Goal: Information Seeking & Learning: Stay updated

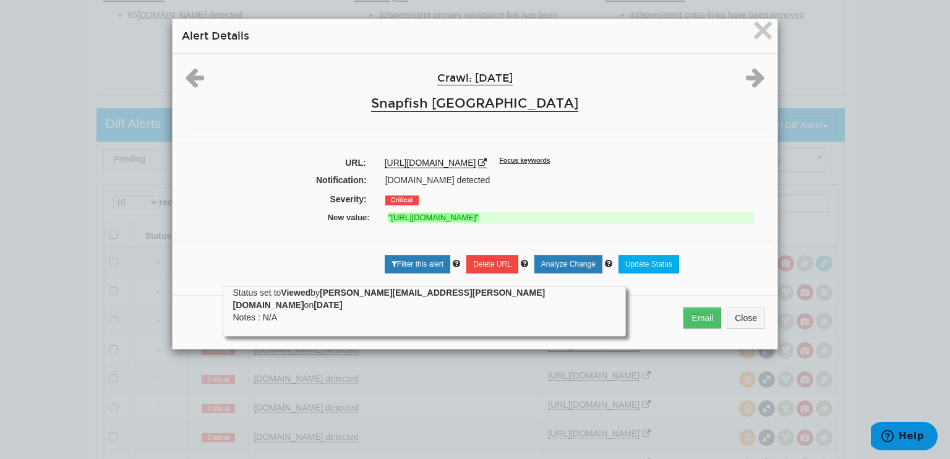
scroll to position [49, 0]
click at [752, 33] on span "×" at bounding box center [763, 29] width 22 height 41
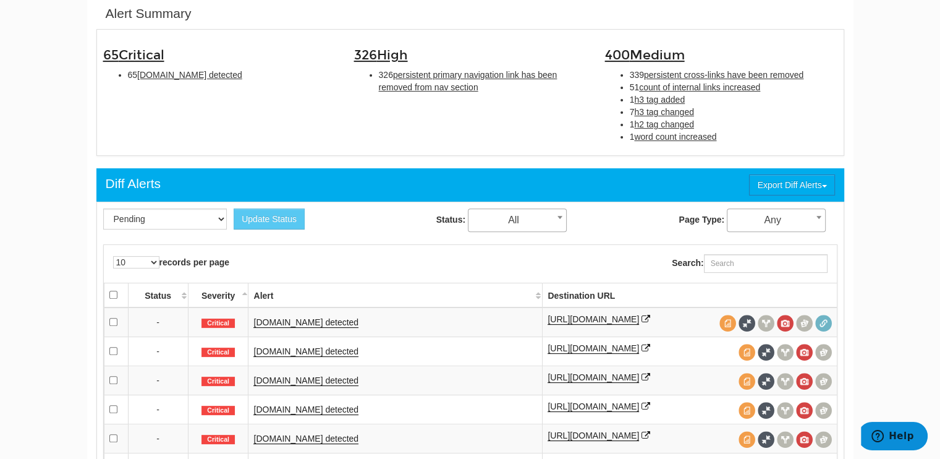
scroll to position [339, 0]
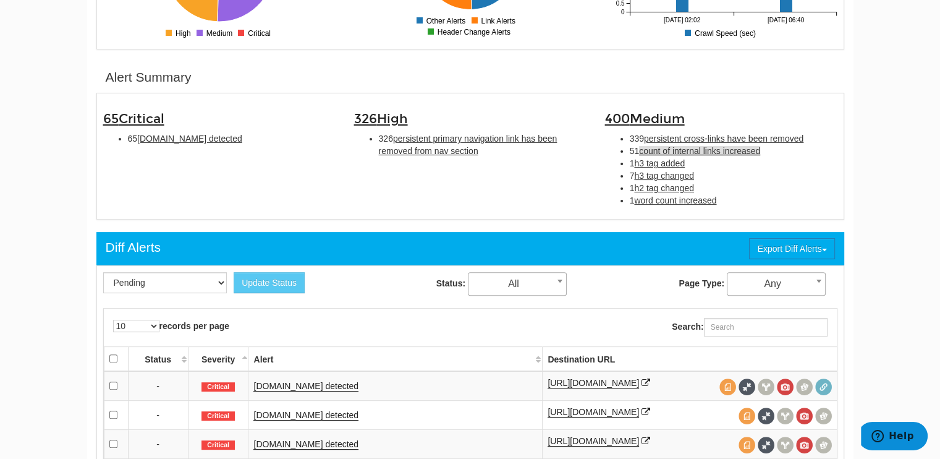
click at [705, 147] on span "count of internal links increased" at bounding box center [699, 151] width 121 height 10
type input "count of internal links increased"
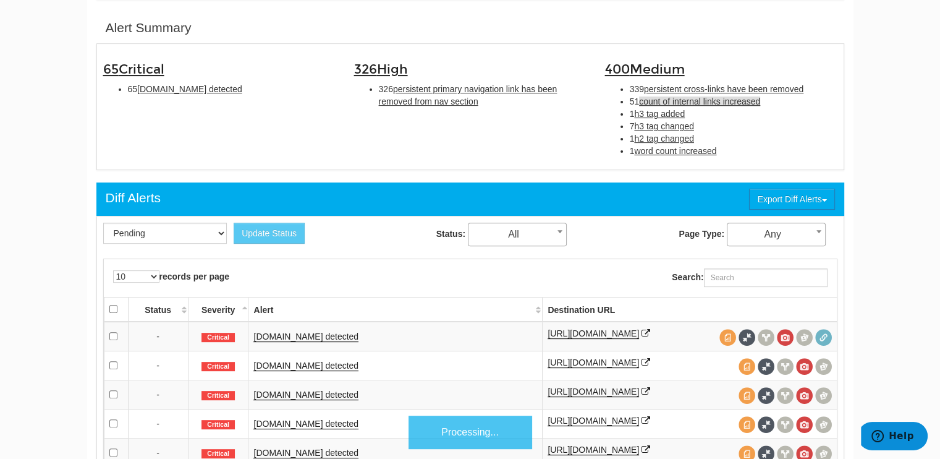
scroll to position [401, 0]
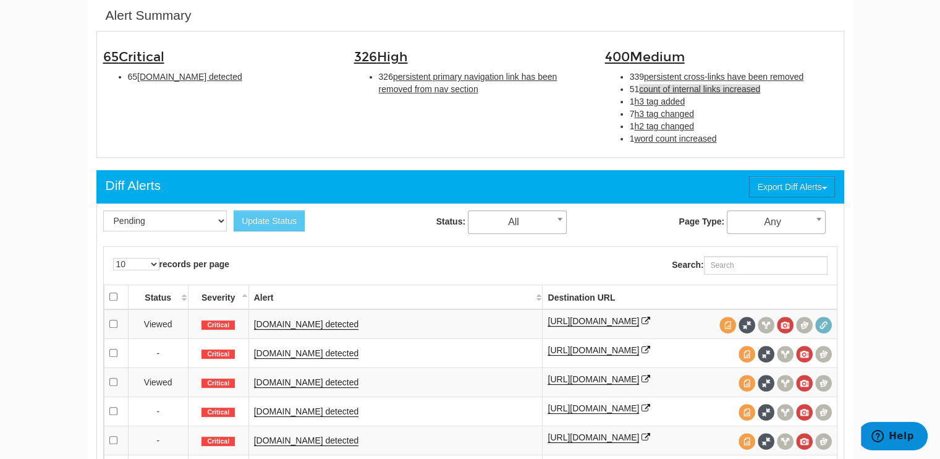
click at [675, 86] on span "count of internal links increased" at bounding box center [699, 89] width 121 height 10
click at [741, 91] on span "count of internal links increased" at bounding box center [699, 89] width 121 height 10
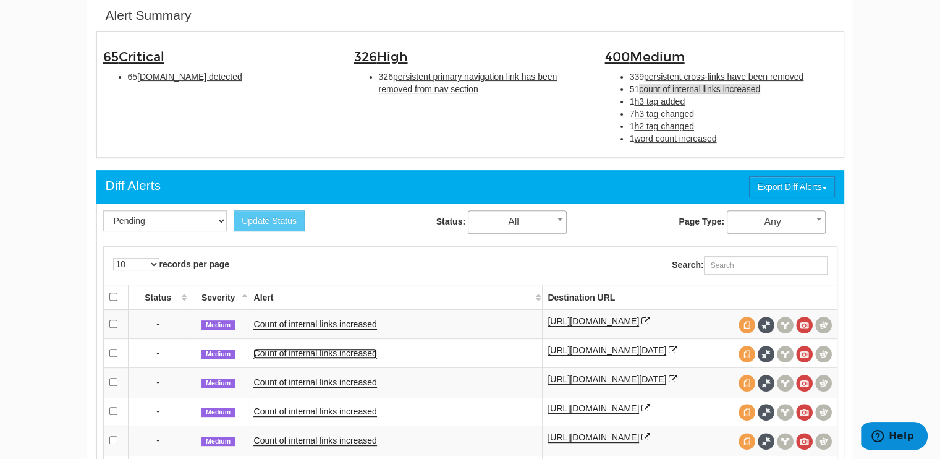
click at [326, 358] on link "Count of internal links increased" at bounding box center [315, 353] width 123 height 11
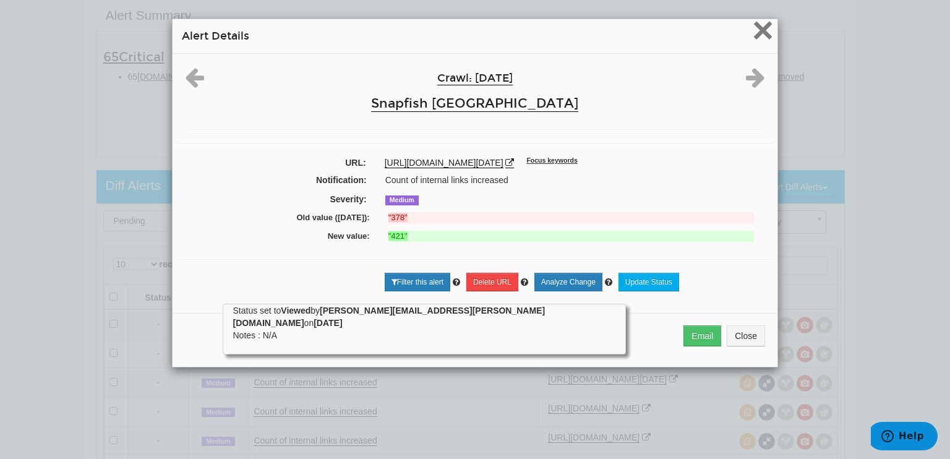
click at [757, 30] on span "×" at bounding box center [763, 29] width 22 height 41
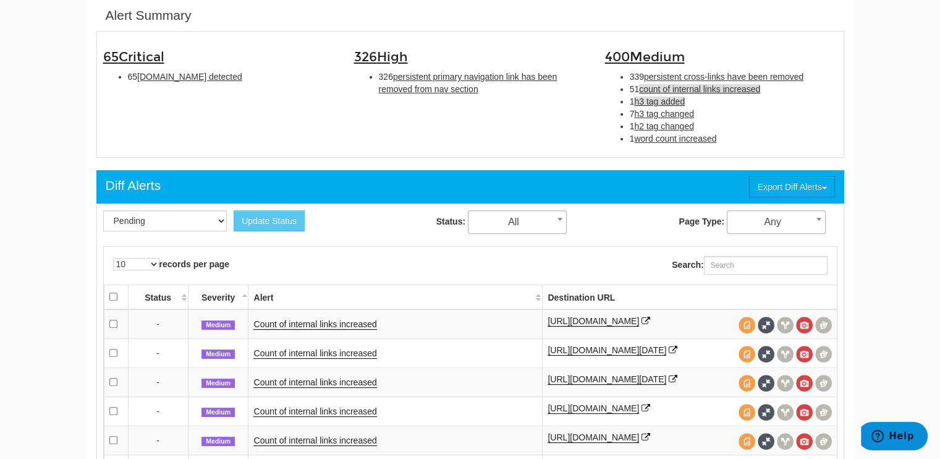
click at [663, 103] on span "h3 tag added" at bounding box center [659, 101] width 51 height 10
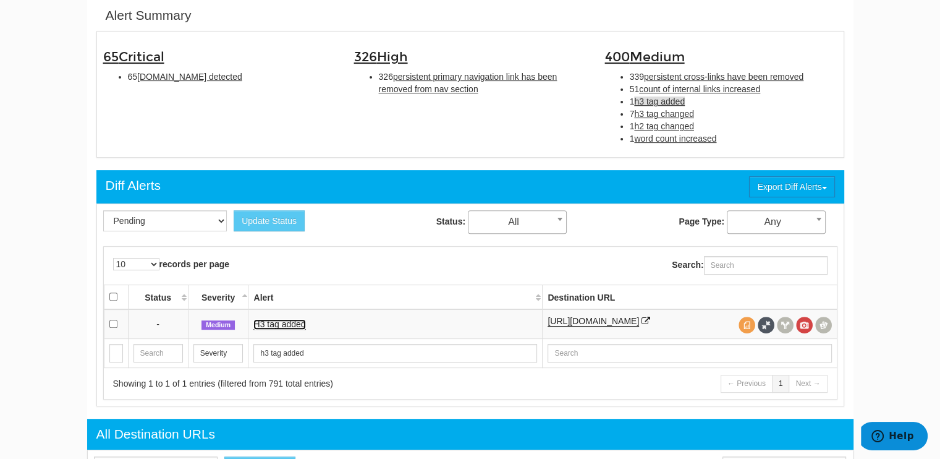
click at [278, 321] on link "H3 tag added" at bounding box center [280, 324] width 52 height 11
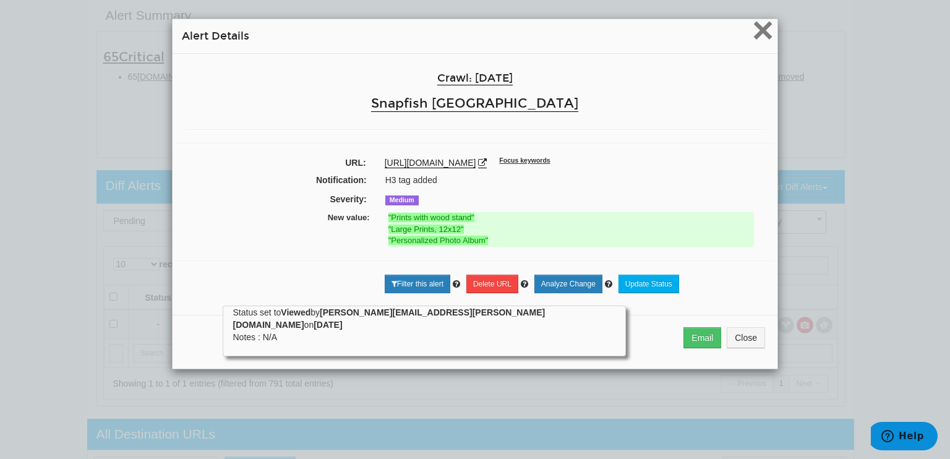
click at [756, 30] on span "×" at bounding box center [763, 29] width 22 height 41
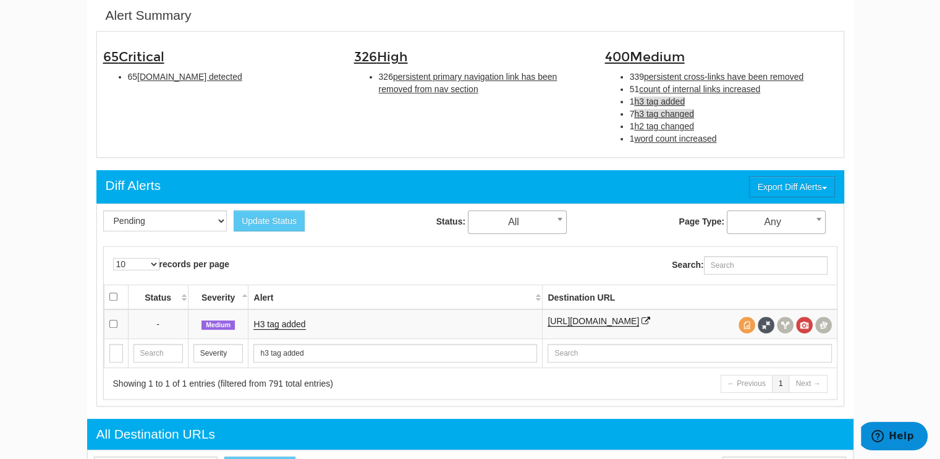
click at [658, 111] on span "h3 tag changed" at bounding box center [664, 114] width 60 height 10
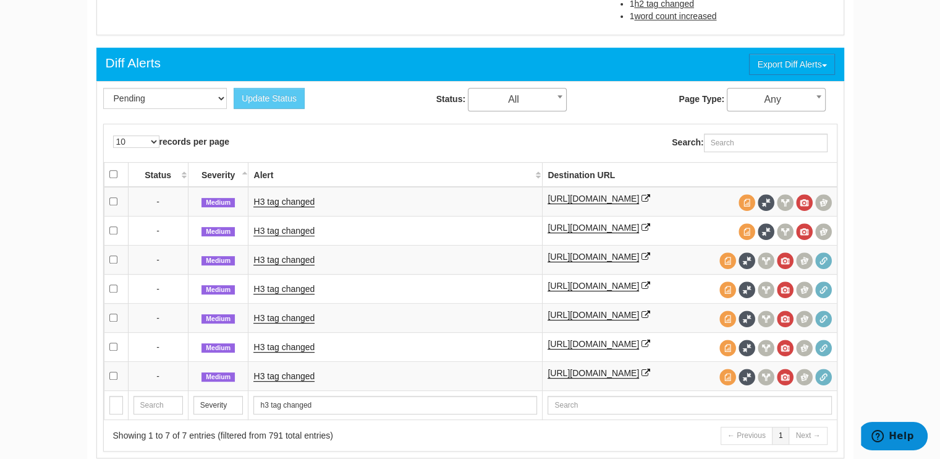
scroll to position [524, 0]
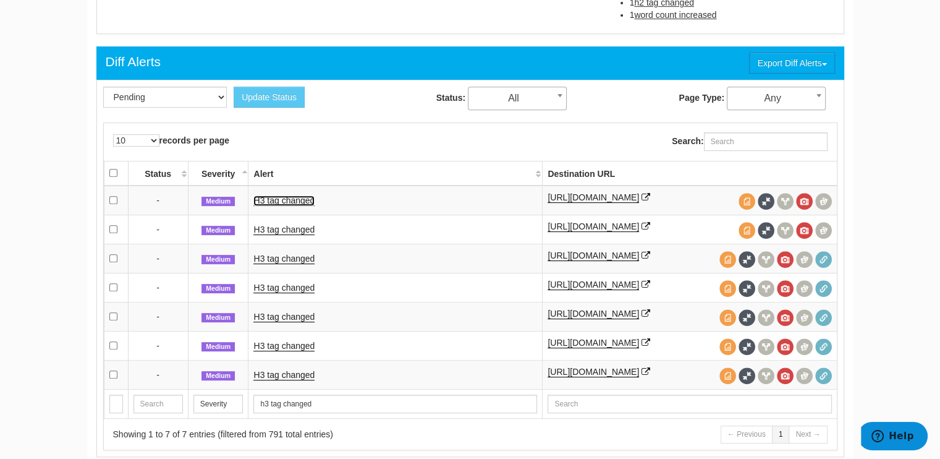
click at [289, 197] on link "H3 tag changed" at bounding box center [284, 200] width 61 height 11
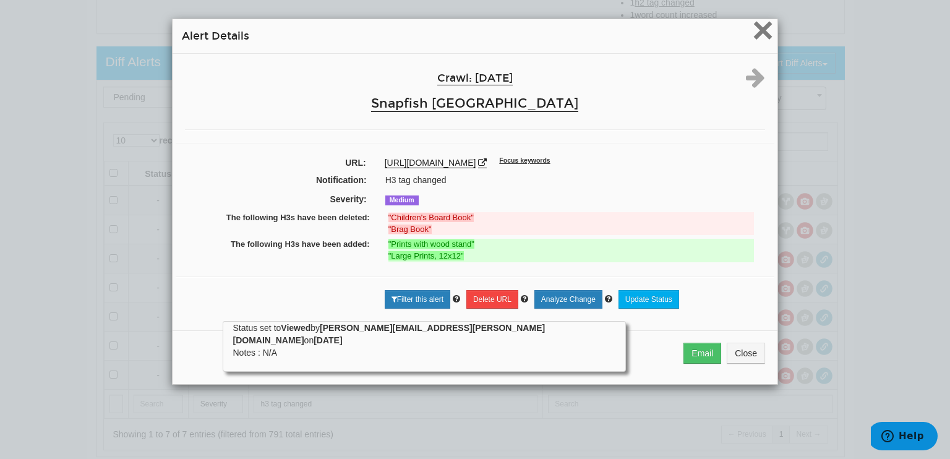
click at [757, 28] on span "×" at bounding box center [763, 29] width 22 height 41
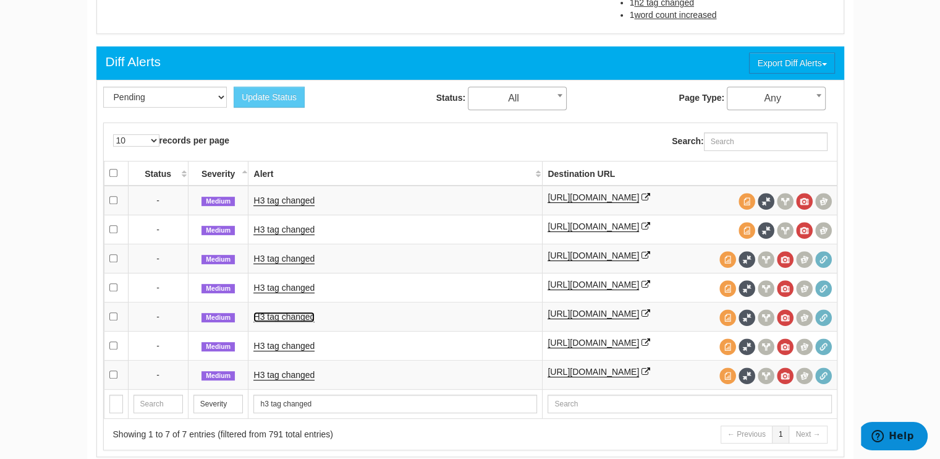
click at [300, 322] on link "H3 tag changed" at bounding box center [284, 317] width 61 height 11
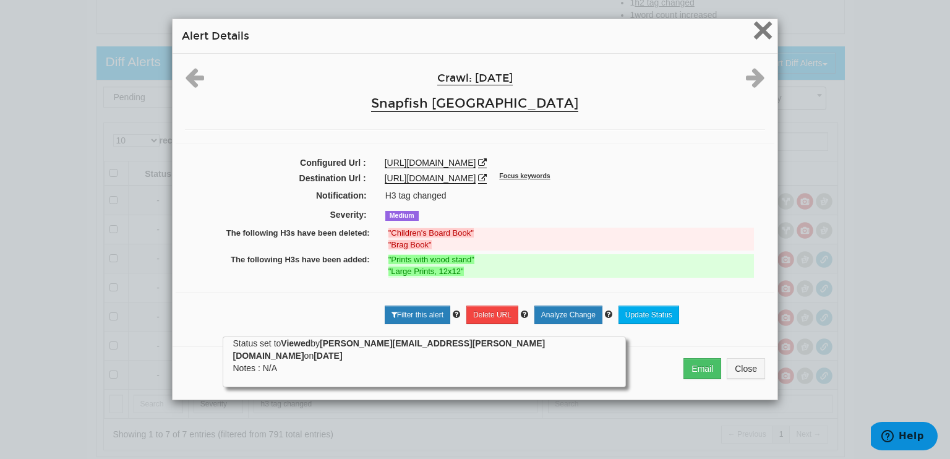
click at [752, 29] on span "×" at bounding box center [763, 29] width 22 height 41
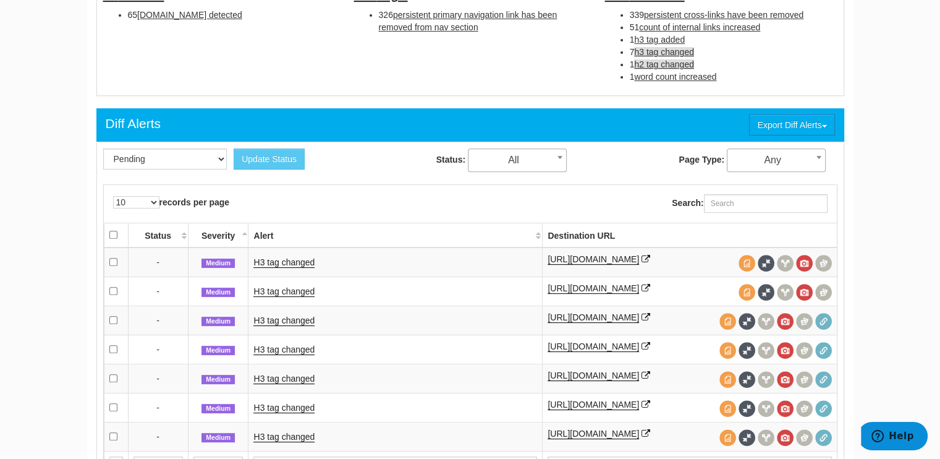
click at [688, 64] on span "h2 tag changed" at bounding box center [664, 64] width 60 height 10
type input "h2 tag changed"
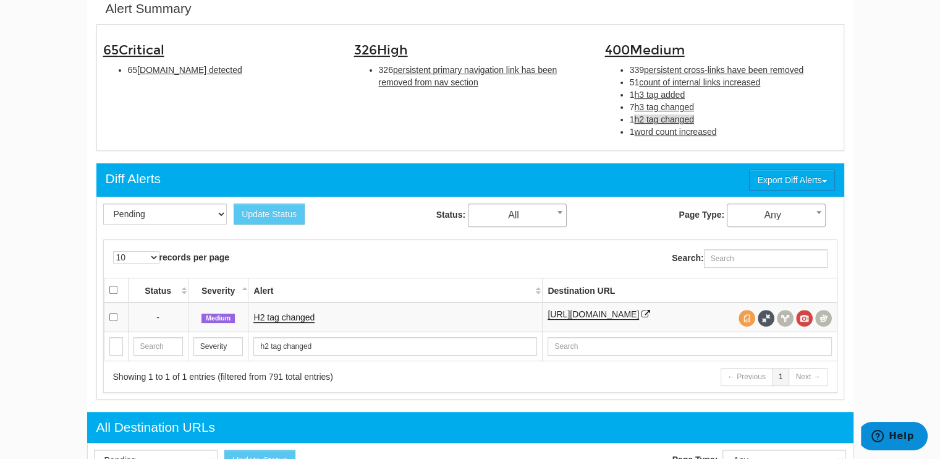
scroll to position [401, 0]
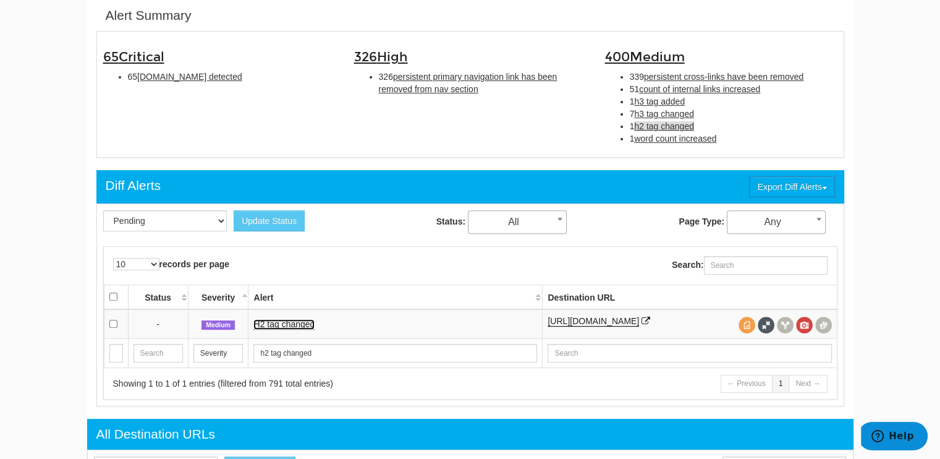
click at [297, 325] on link "H2 tag changed" at bounding box center [284, 324] width 61 height 11
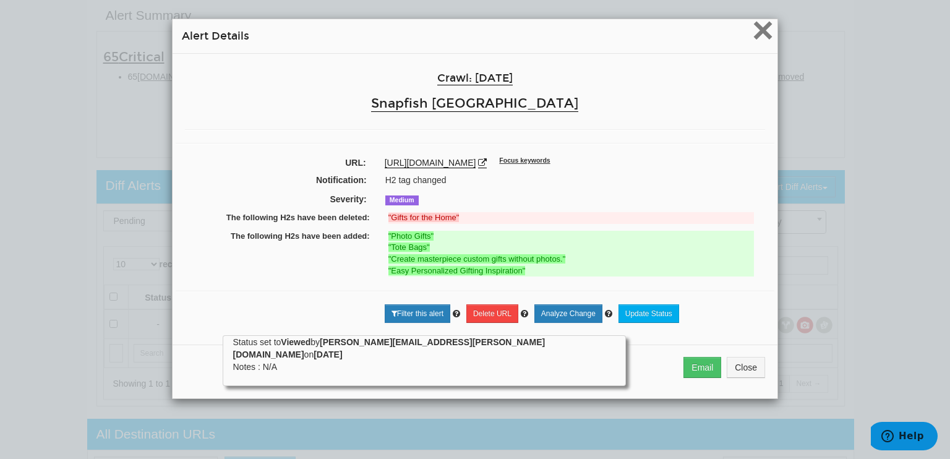
click at [761, 34] on span "×" at bounding box center [763, 29] width 22 height 41
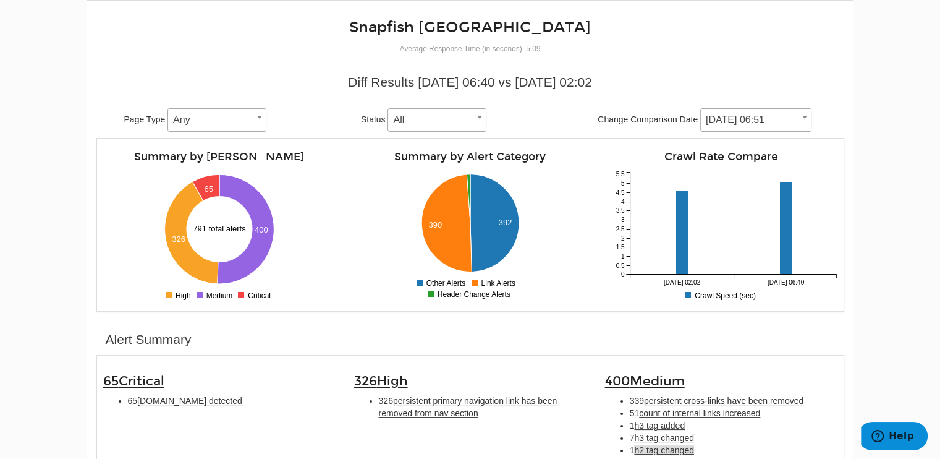
scroll to position [0, 0]
